Goal: Information Seeking & Learning: Learn about a topic

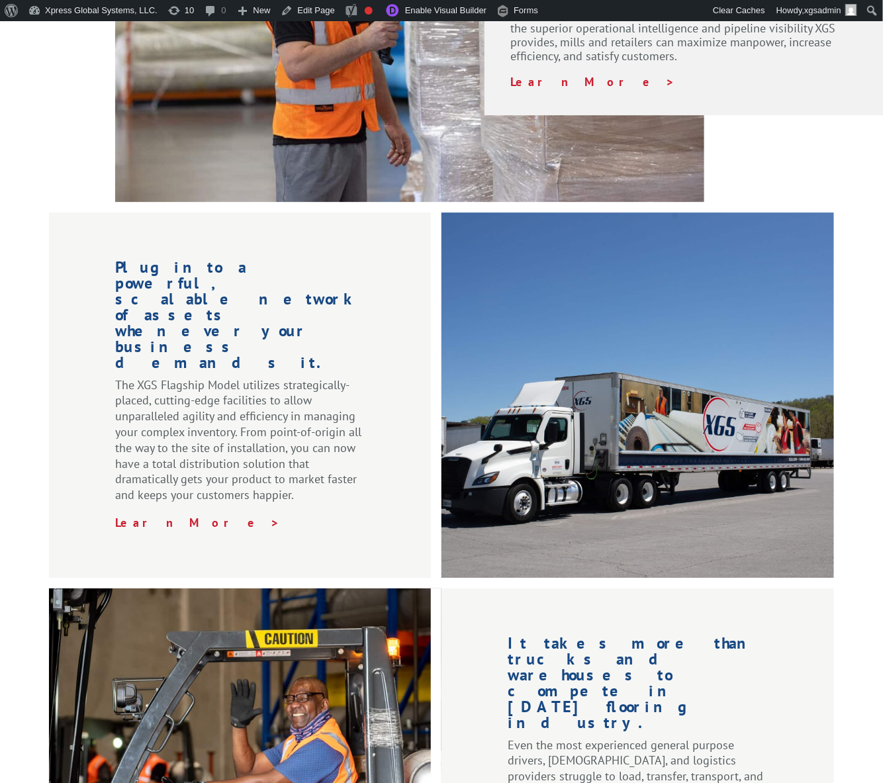
scroll to position [1852, 0]
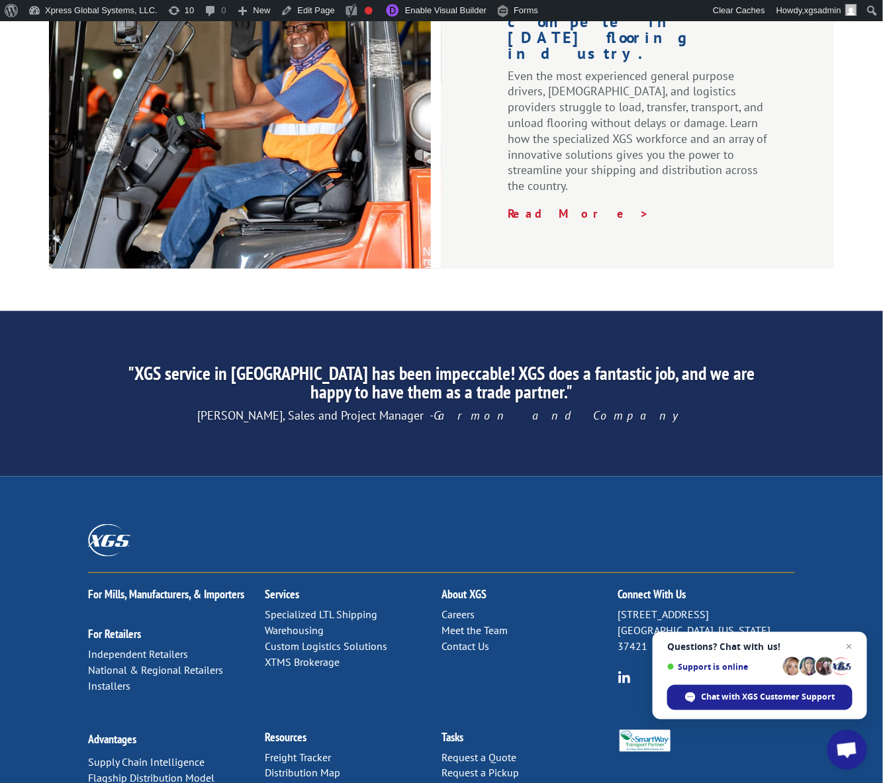
click at [447, 624] on link "Meet the Team" at bounding box center [474, 630] width 66 height 13
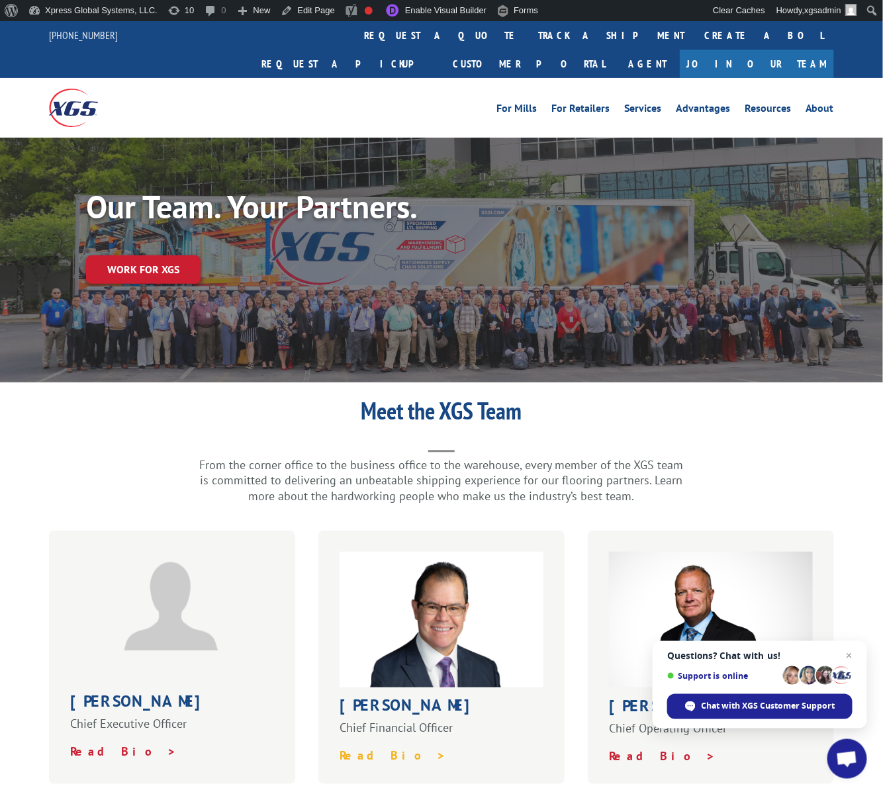
click at [374, 748] on strong "Read Bio >" at bounding box center [392, 755] width 107 height 15
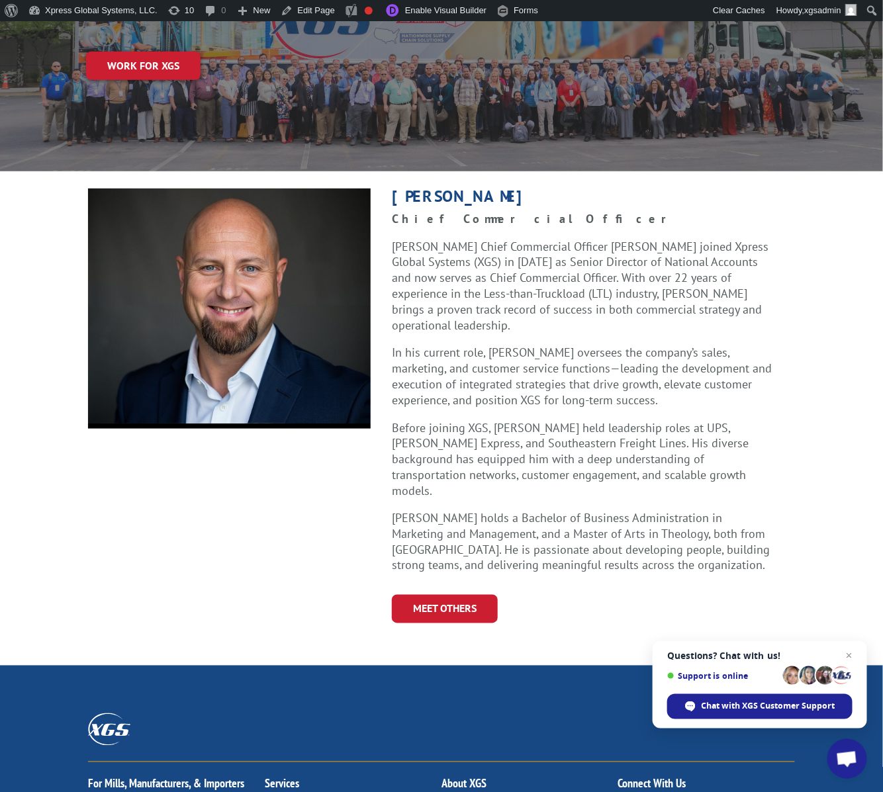
scroll to position [41, 0]
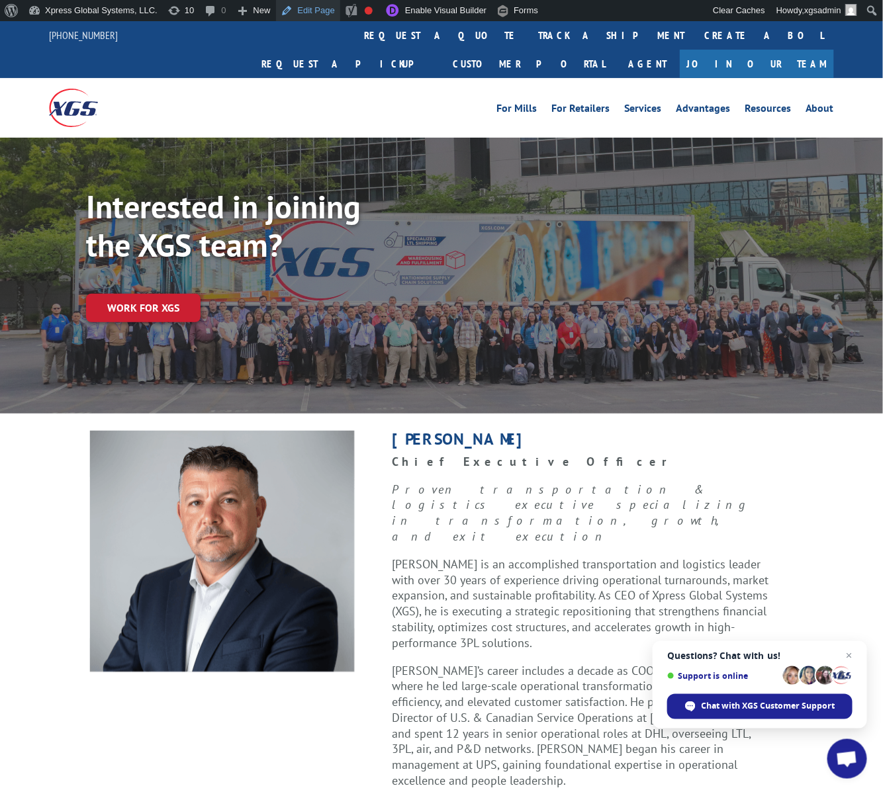
click at [306, 11] on link "Edit Page" at bounding box center [308, 10] width 64 height 21
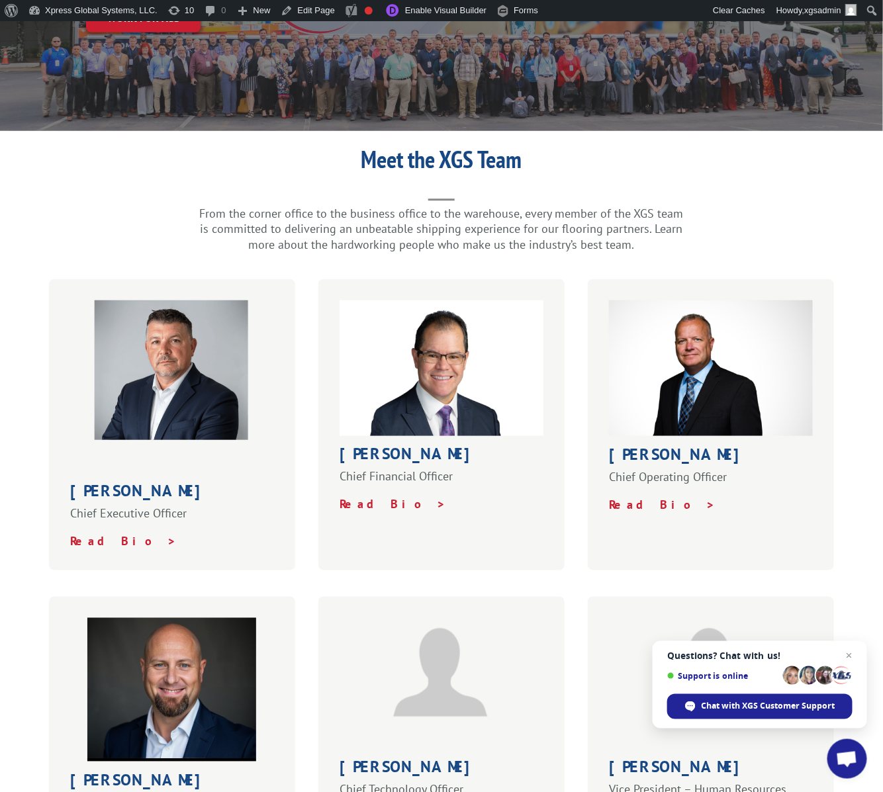
scroll to position [259, 0]
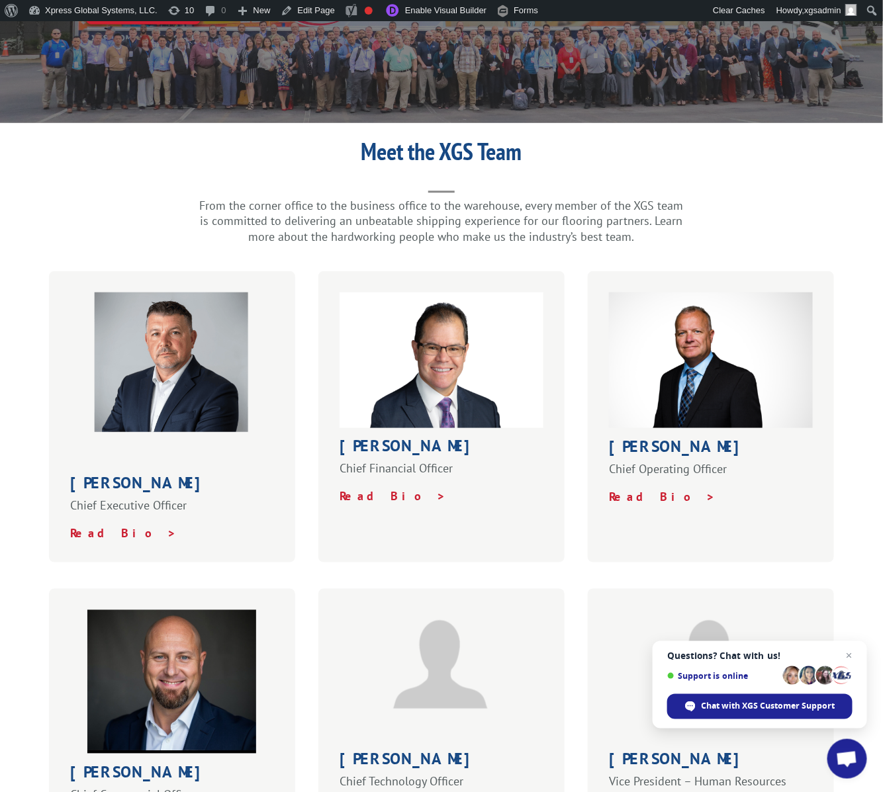
click at [186, 304] on img at bounding box center [171, 362] width 157 height 140
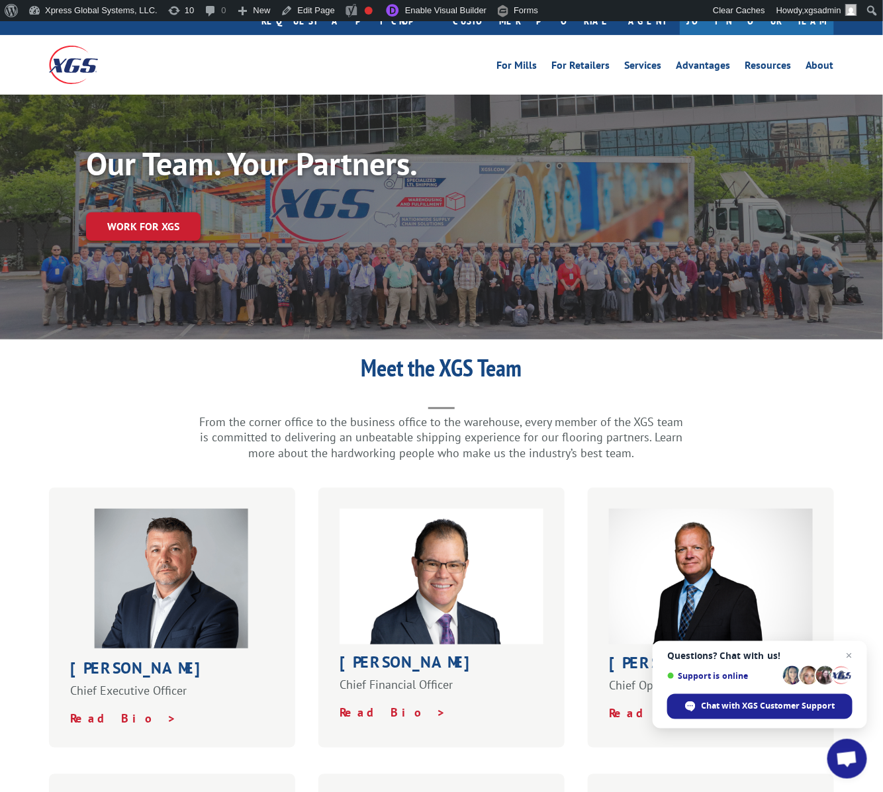
scroll to position [136, 0]
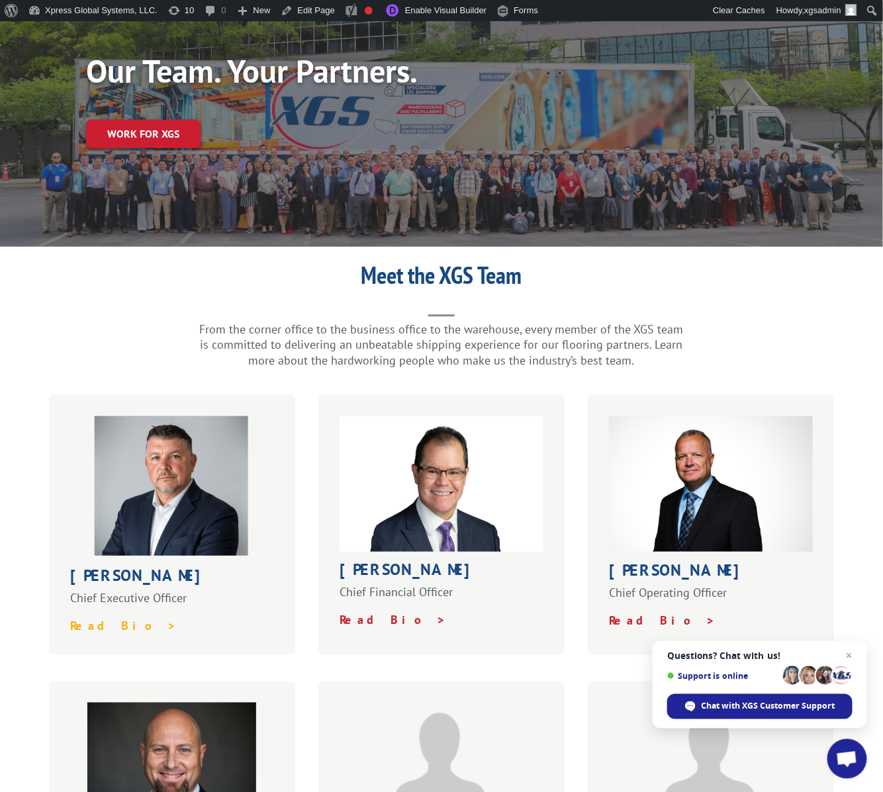
click at [111, 618] on strong "Read Bio >" at bounding box center [123, 625] width 107 height 15
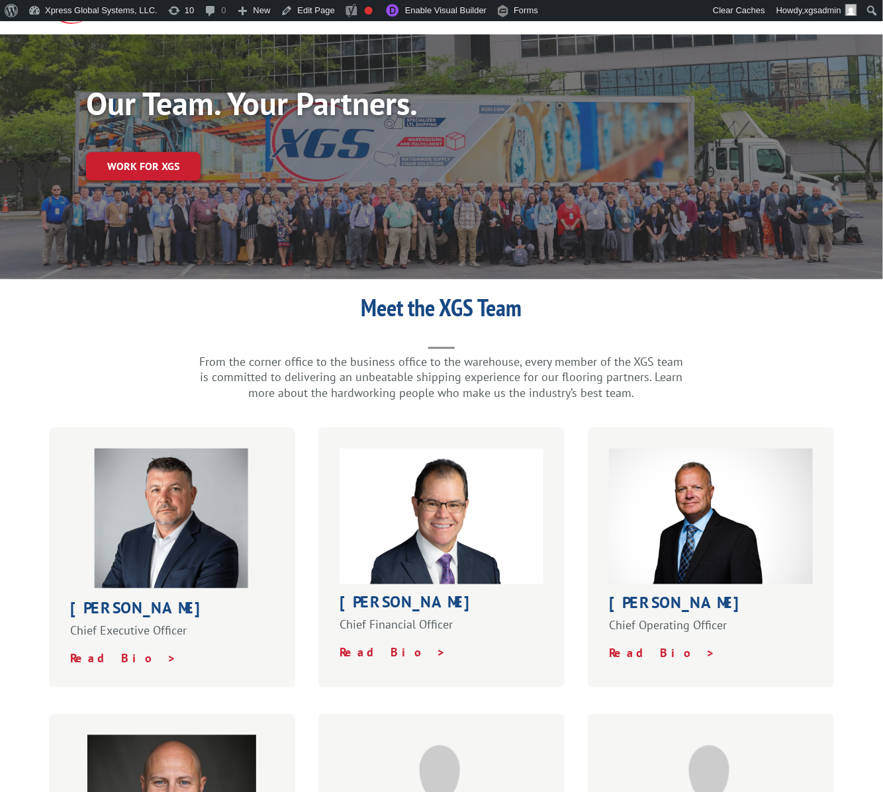
scroll to position [103, 0]
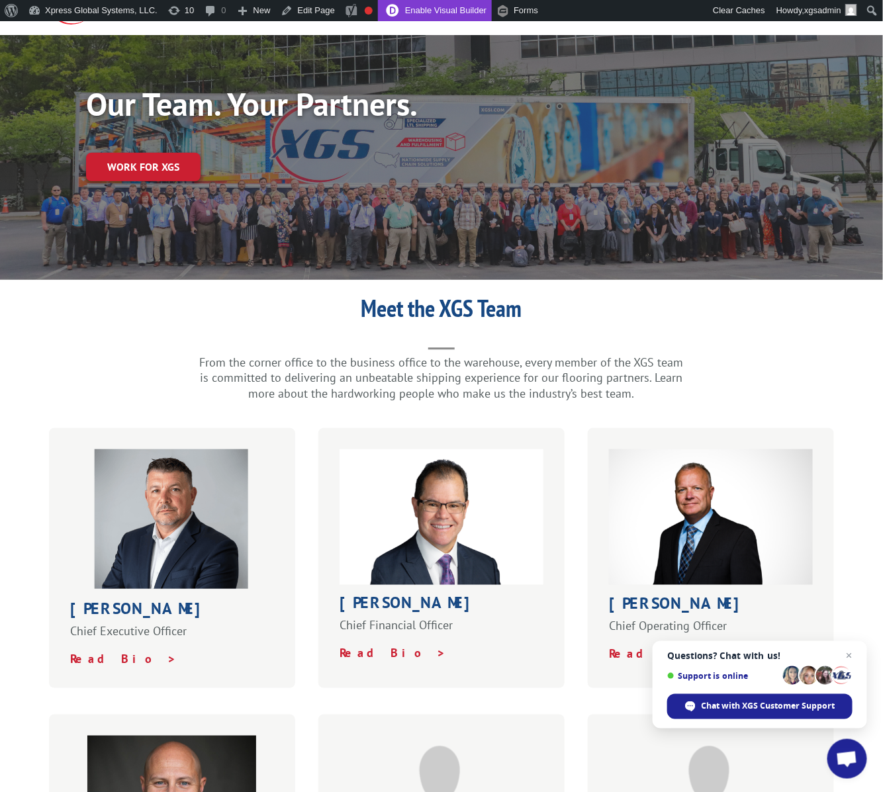
click at [430, 12] on link "Enable Visual Builder" at bounding box center [435, 10] width 114 height 21
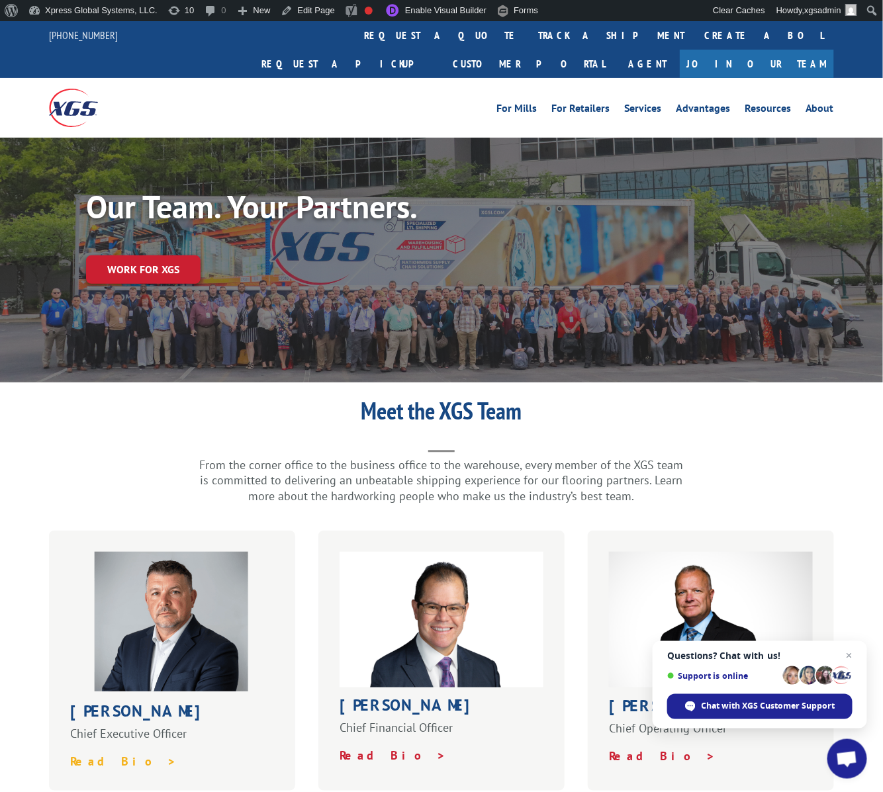
click at [95, 754] on strong "Read Bio >" at bounding box center [123, 761] width 107 height 15
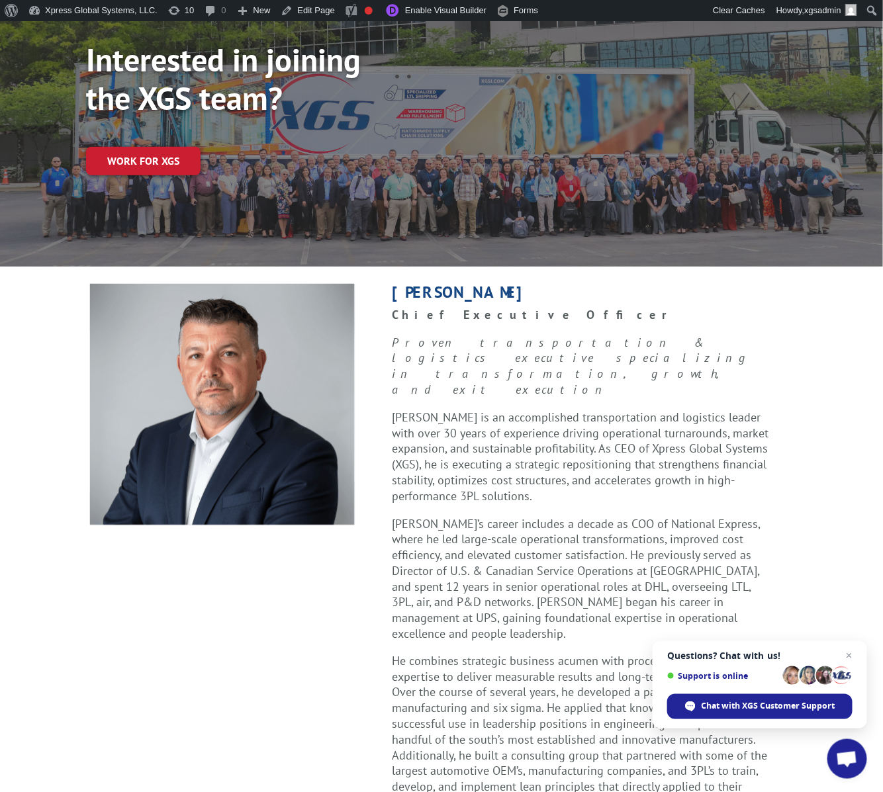
scroll to position [209, 0]
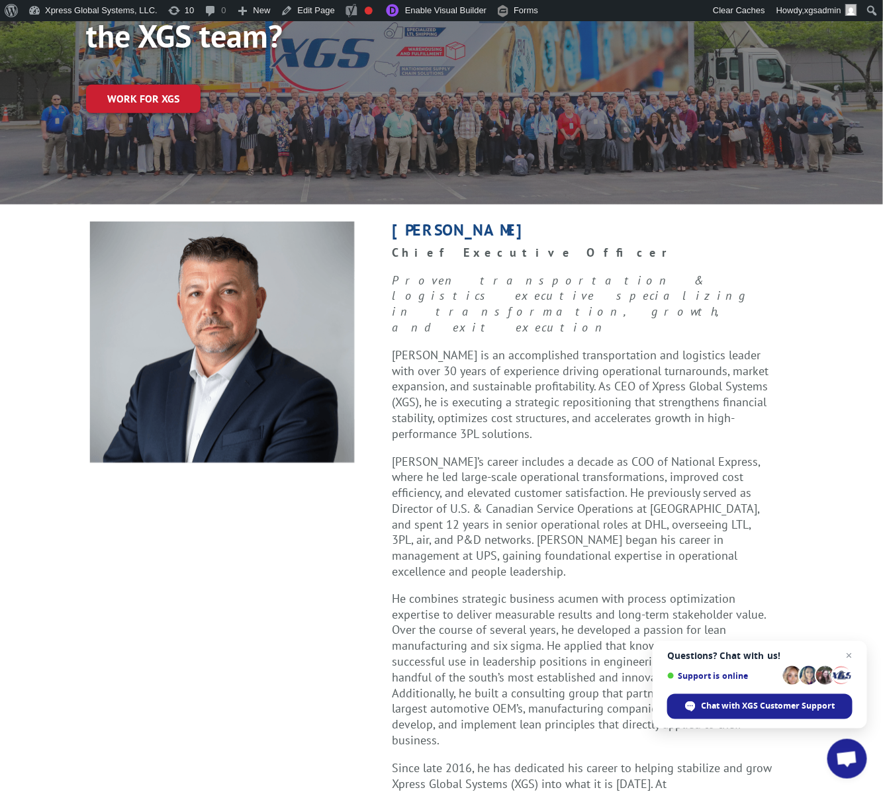
click at [227, 513] on div "[PERSON_NAME] Chief Executive Officer Proven transportation & logistics executi…" at bounding box center [441, 556] width 706 height 668
click at [452, 12] on link "Enable Visual Builder" at bounding box center [435, 10] width 114 height 21
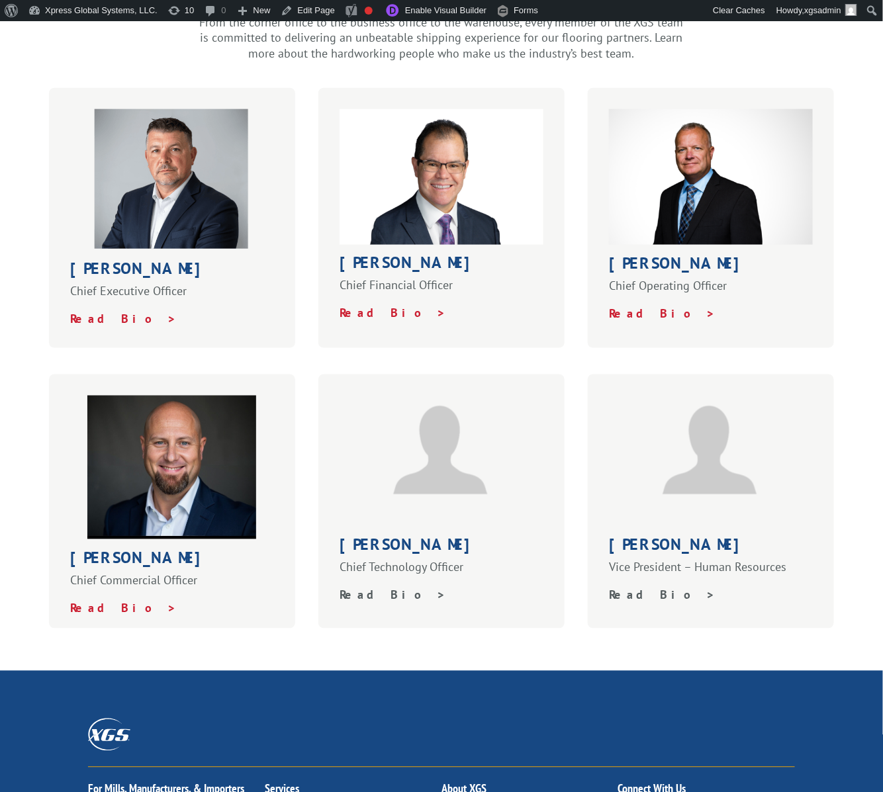
scroll to position [259, 0]
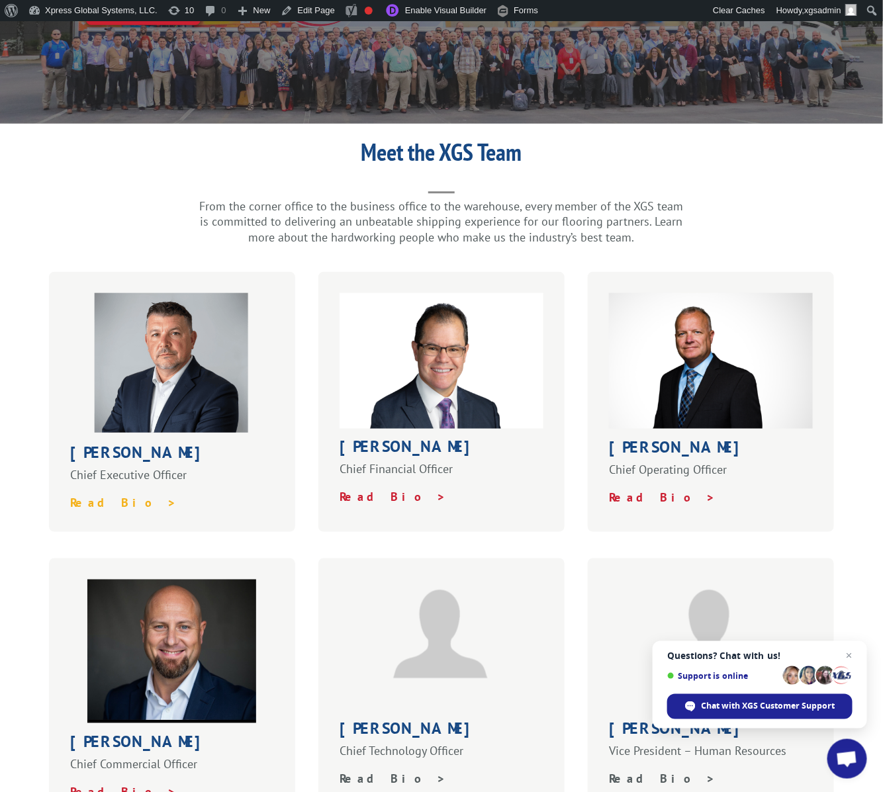
click at [104, 495] on strong "Read Bio >" at bounding box center [123, 502] width 107 height 15
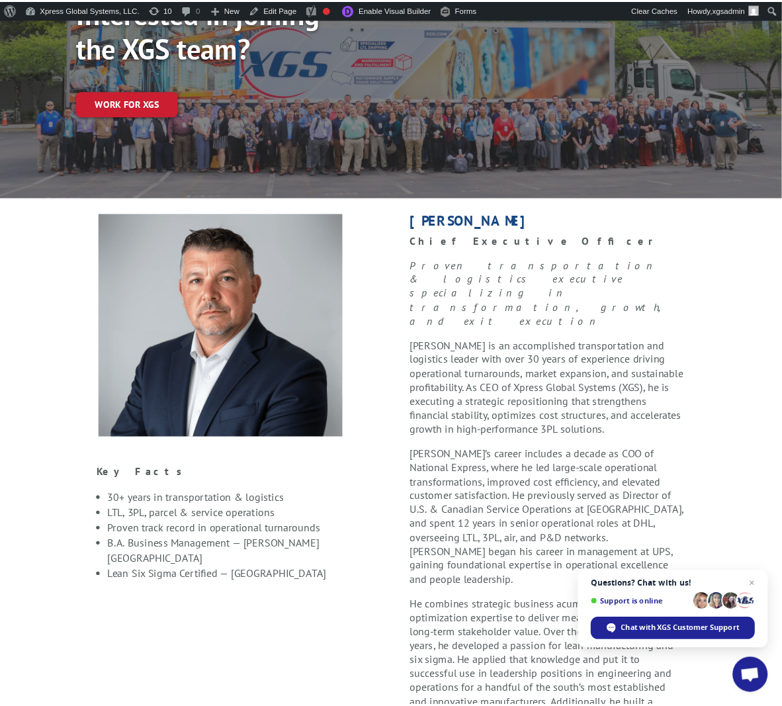
scroll to position [382, 0]
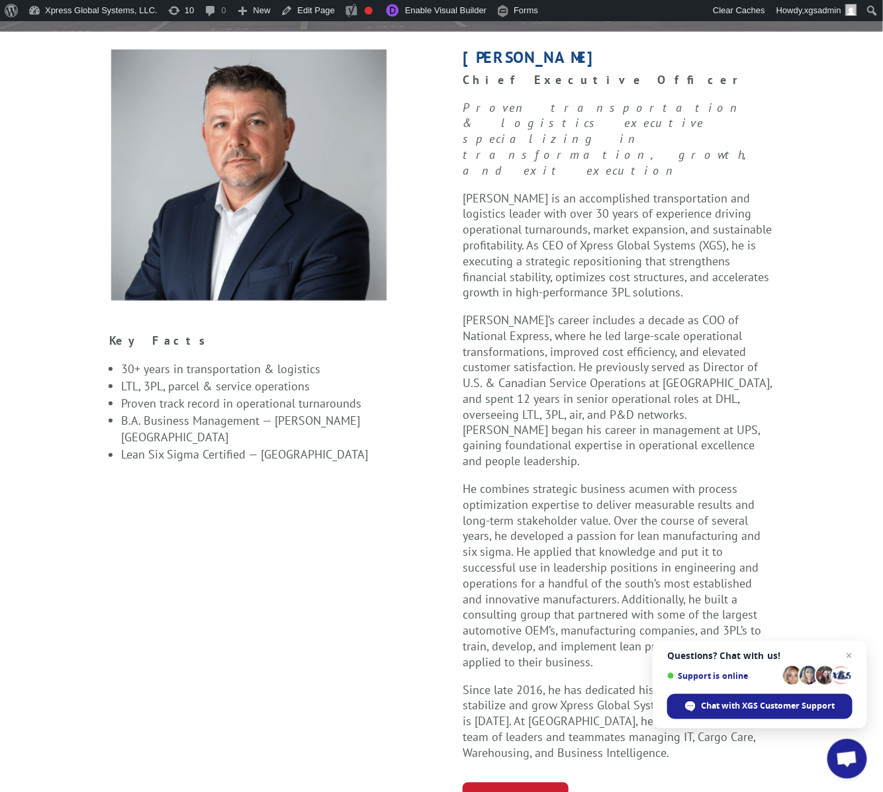
click at [24, 747] on div "Interested in joining the XGS team? Work for XGS Key Facts 30+ years in transpo…" at bounding box center [441, 528] width 883 height 1545
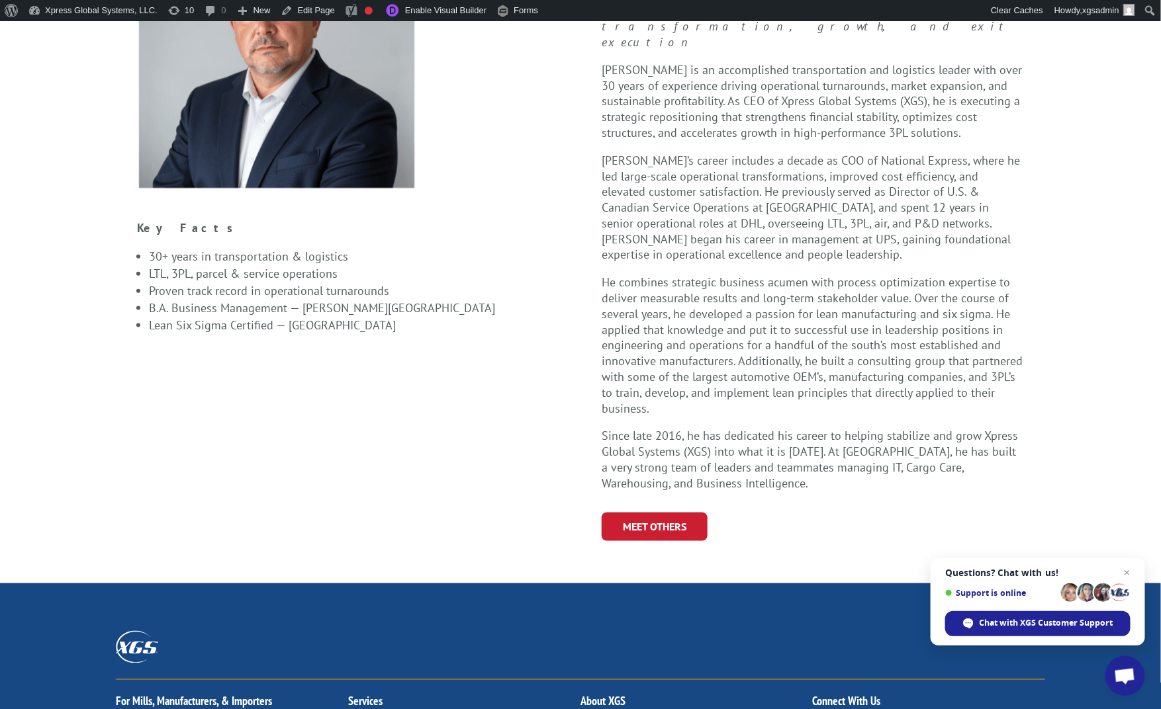
scroll to position [163, 0]
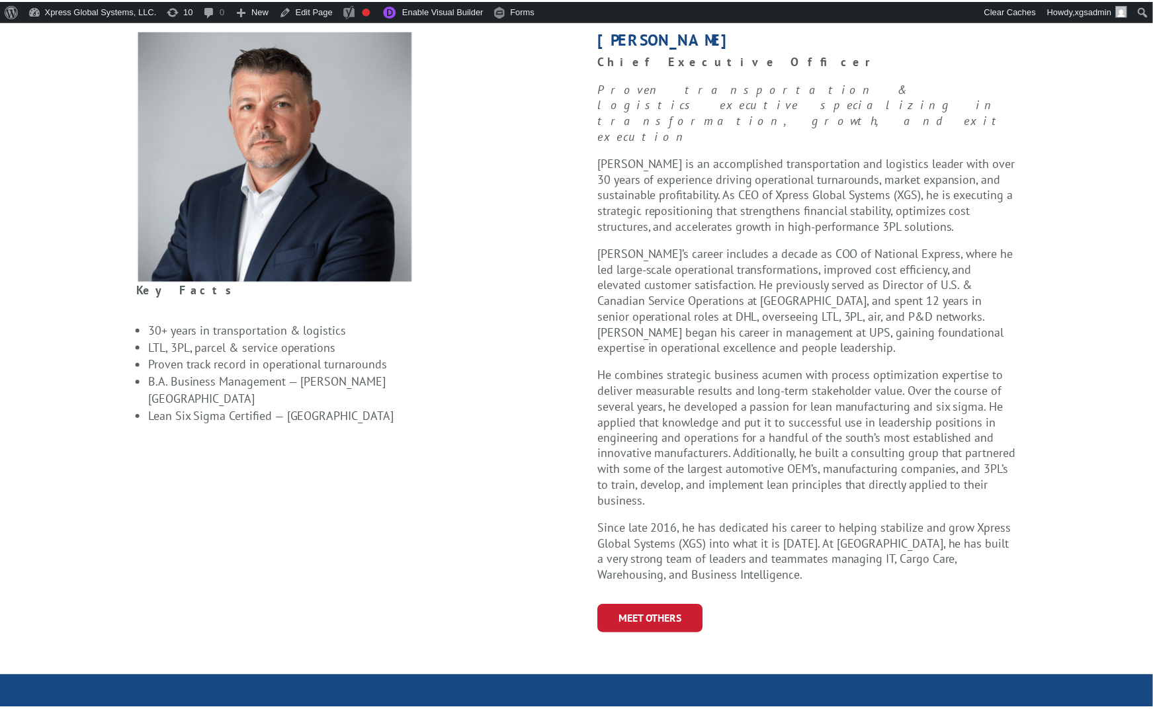
scroll to position [163, 0]
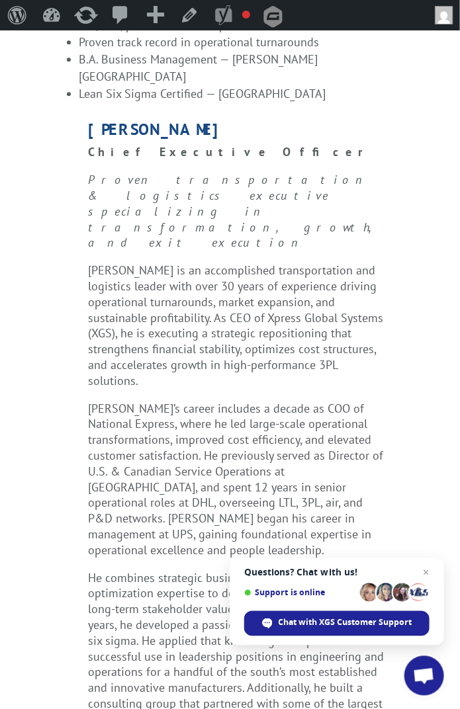
scroll to position [978, 0]
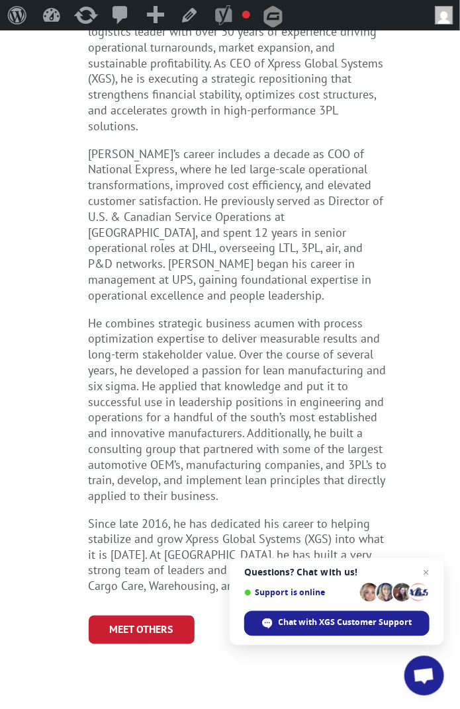
click at [12, 247] on div "Key Facts 30+ years in transportation & logistics LTL, 3PL, parcel & service op…" at bounding box center [230, 31] width 460 height 1333
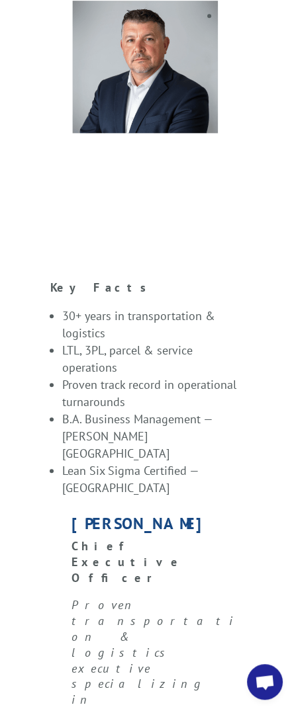
scroll to position [357, 0]
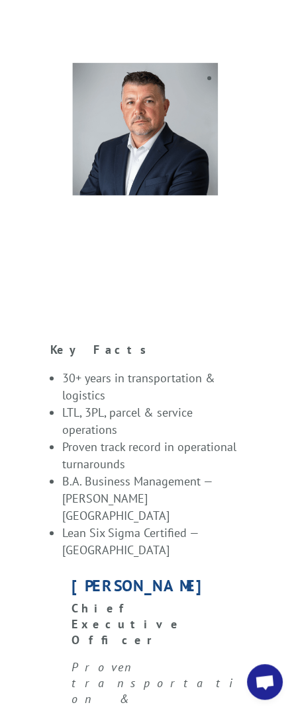
click at [160, 238] on div at bounding box center [145, 202] width 148 height 280
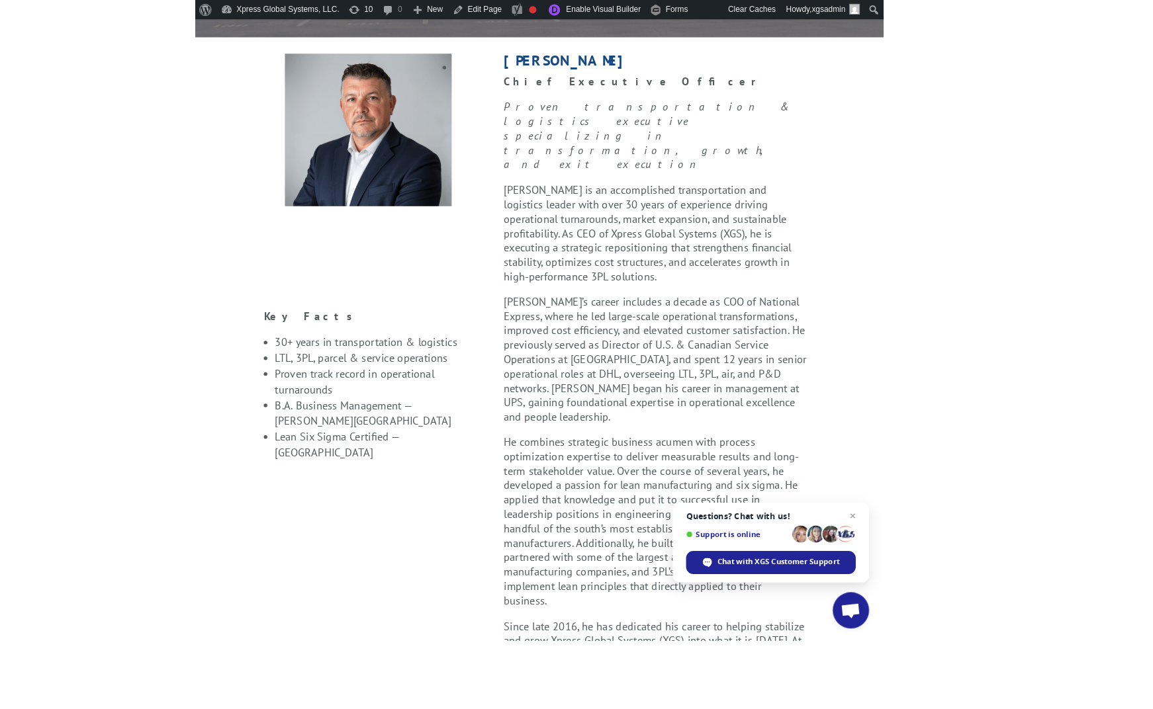
scroll to position [372, 0]
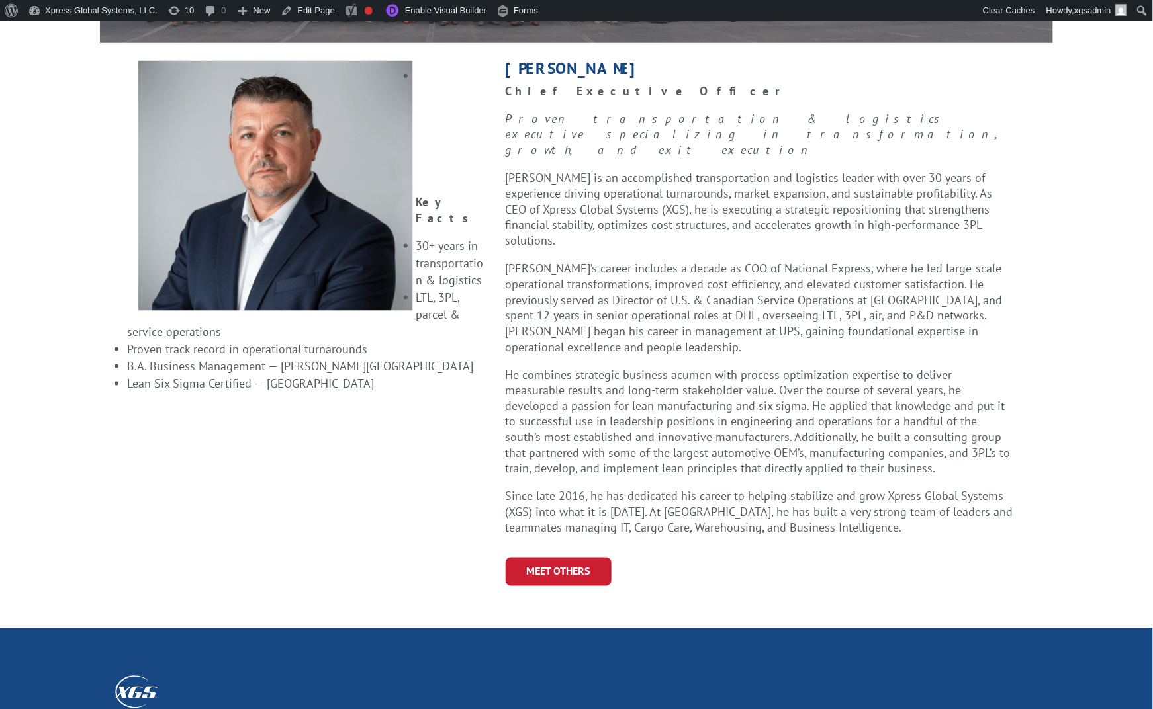
scroll to position [372, 0]
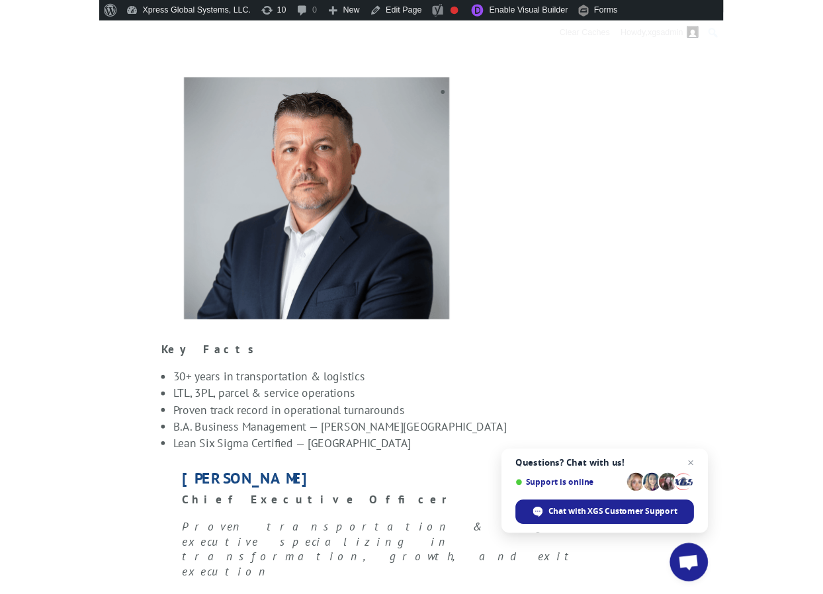
scroll to position [371, 0]
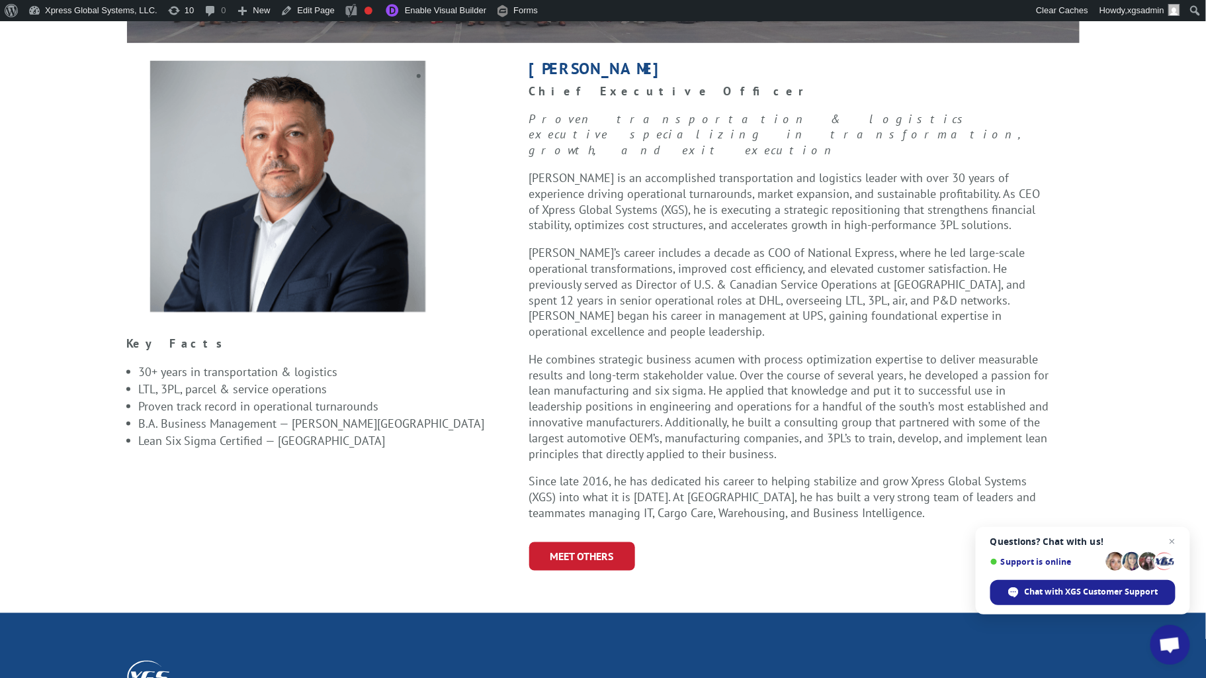
click at [283, 381] on li "LTL, 3PL, parcel & service operations" at bounding box center [323, 389] width 369 height 17
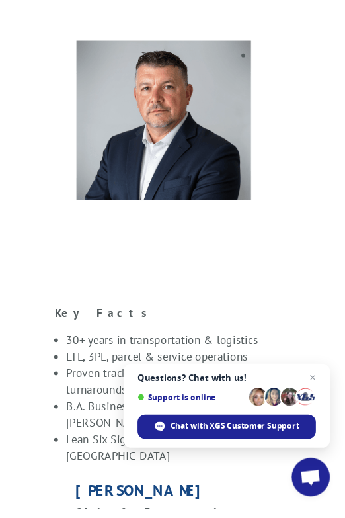
scroll to position [372, 0]
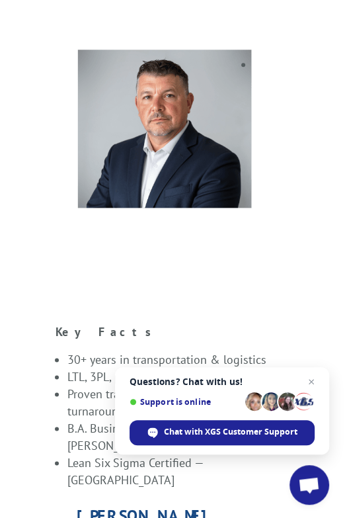
click at [123, 128] on img at bounding box center [165, 129] width 177 height 159
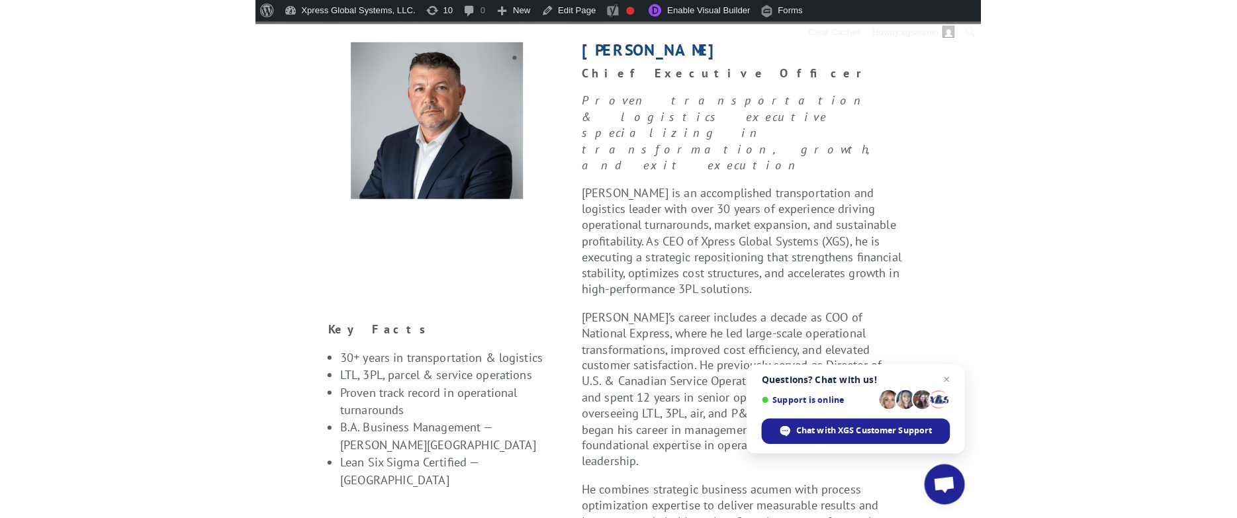
scroll to position [361, 0]
